Goal: Contribute content: Add original content to the website for others to see

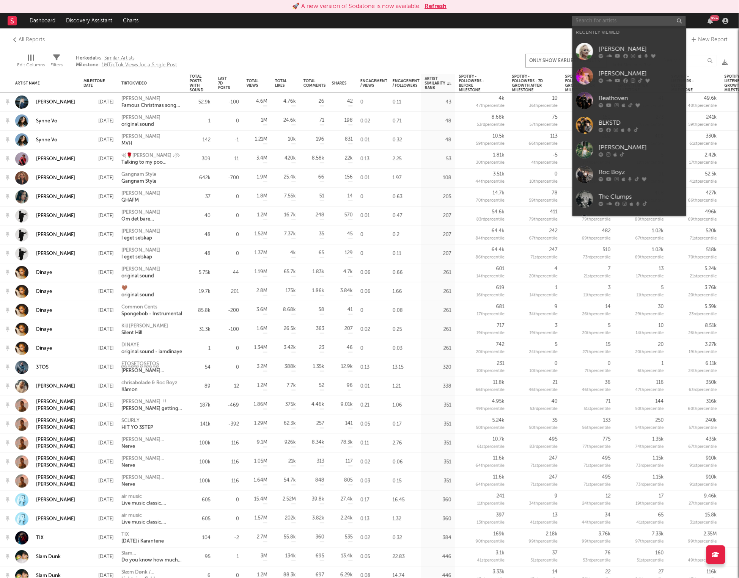
click at [629, 19] on input "text" at bounding box center [629, 20] width 114 height 9
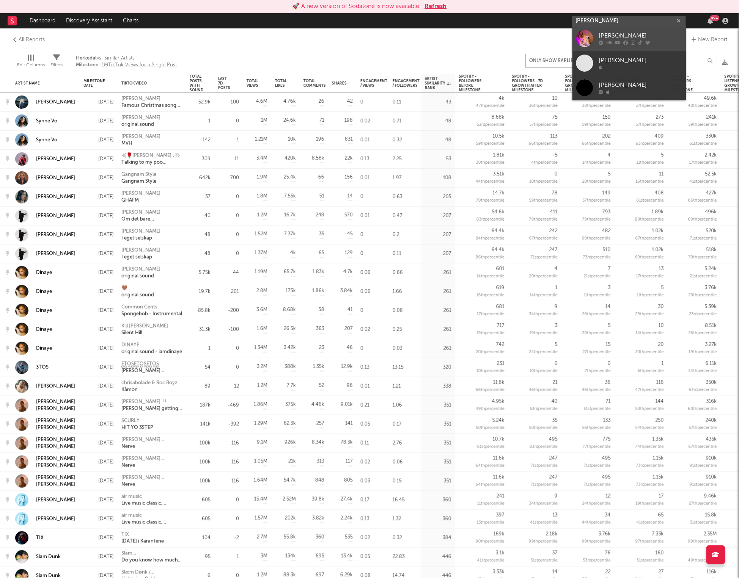
type input "[PERSON_NAME]"
click at [619, 34] on div "[PERSON_NAME]" at bounding box center [640, 35] width 83 height 9
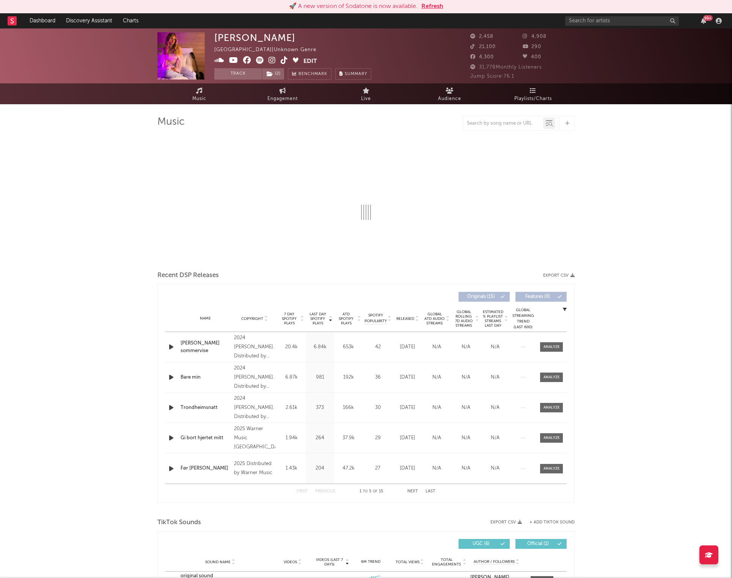
select select "6m"
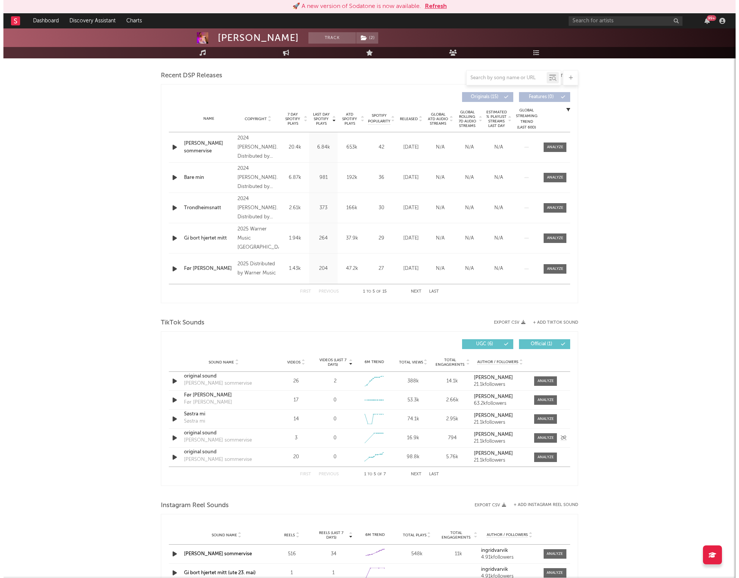
scroll to position [258, 0]
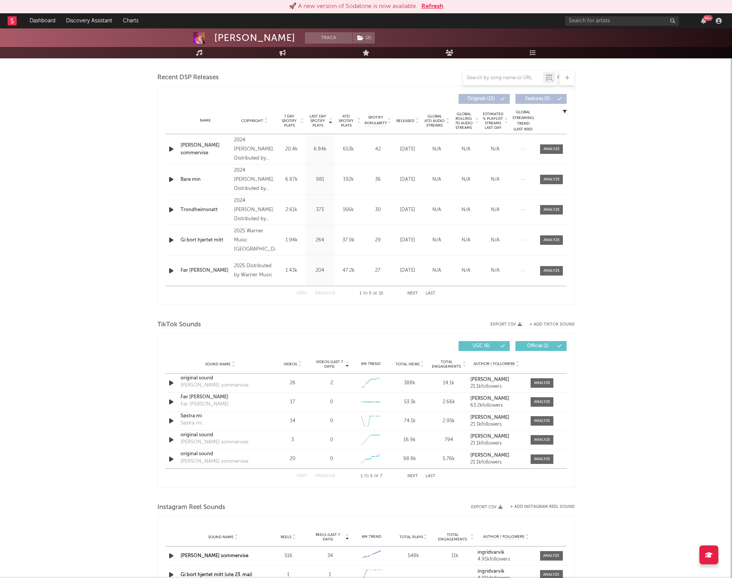
click at [434, 477] on button "Last" at bounding box center [431, 477] width 10 height 4
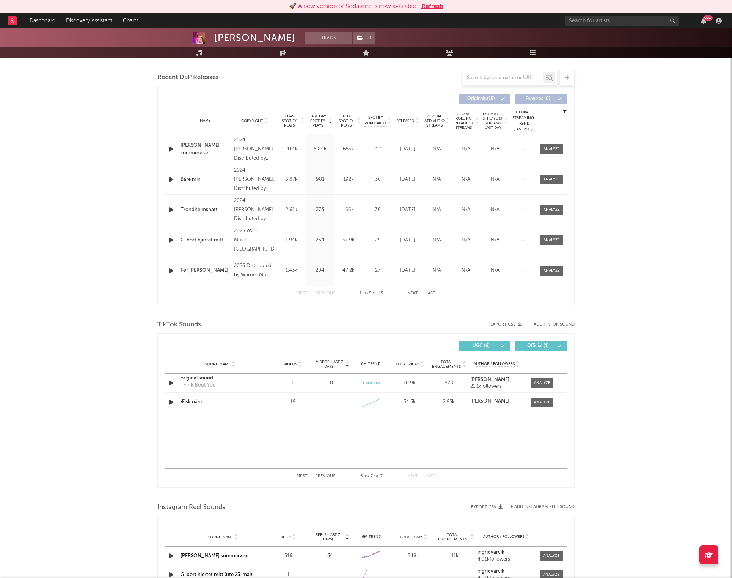
click at [547, 327] on button "+ Add TikTok Sound" at bounding box center [552, 325] width 45 height 4
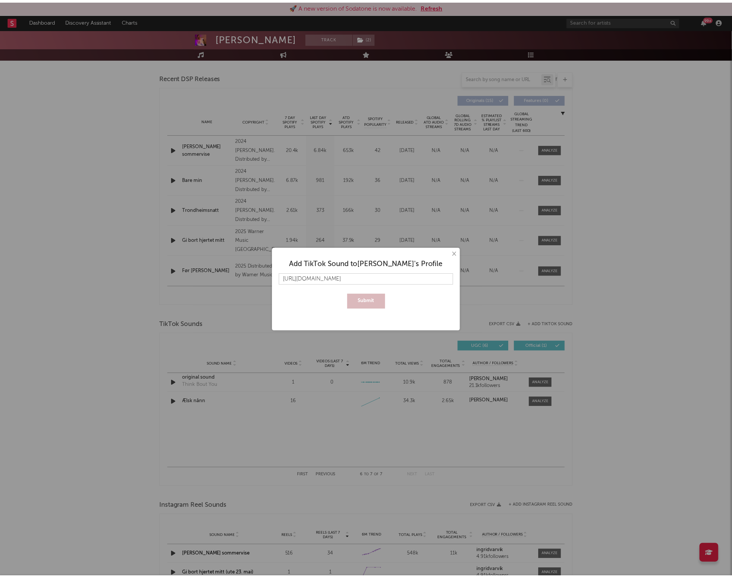
scroll to position [0, 106]
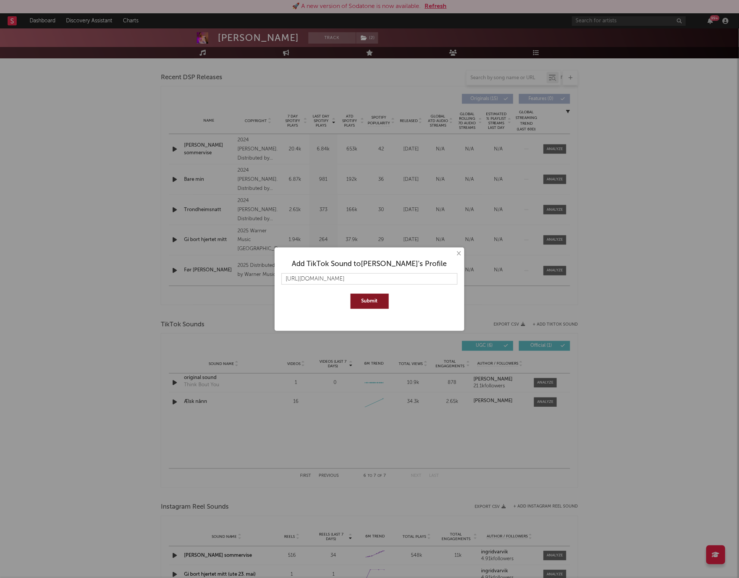
type input "[URL][DOMAIN_NAME]"
click at [350, 294] on button "Submit" at bounding box center [369, 301] width 38 height 15
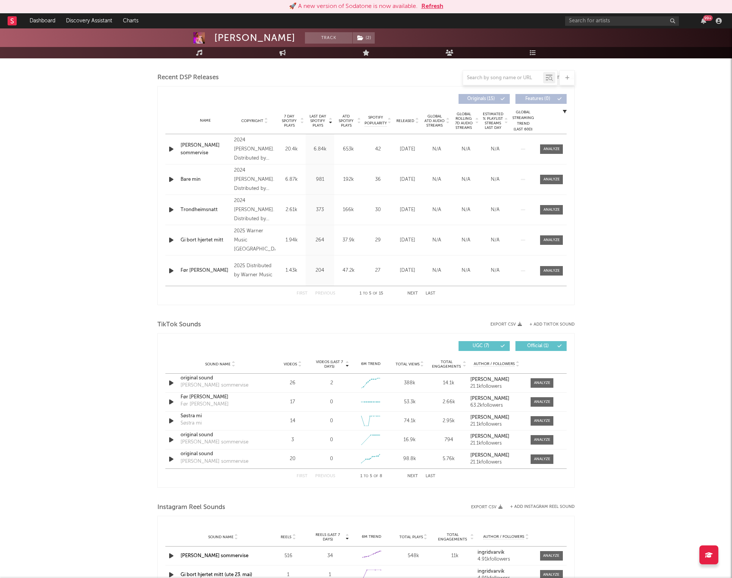
click at [428, 475] on button "Last" at bounding box center [431, 477] width 10 height 4
